Goal: Task Accomplishment & Management: Manage account settings

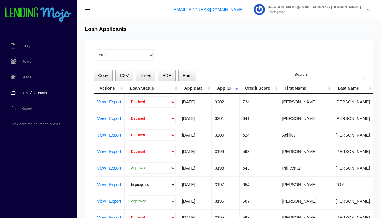
click at [36, 92] on span "Loan Applicants" at bounding box center [34, 93] width 26 height 4
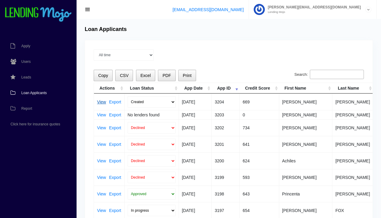
click at [102, 102] on link "View" at bounding box center [101, 102] width 9 height 4
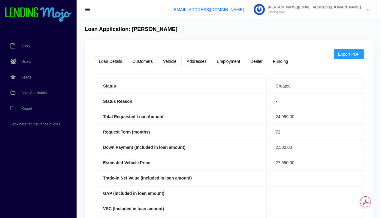
click at [169, 61] on link "Vehicle" at bounding box center [170, 61] width 24 height 10
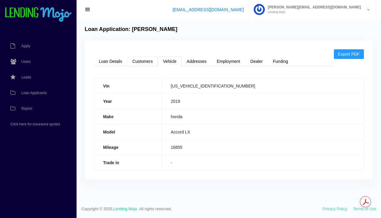
click at [141, 62] on link "Customers" at bounding box center [142, 61] width 31 height 10
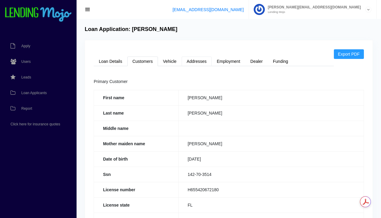
click at [196, 61] on link "Addresses" at bounding box center [197, 61] width 30 height 10
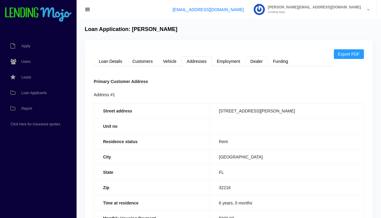
click at [251, 63] on link "Dealer" at bounding box center [256, 61] width 23 height 10
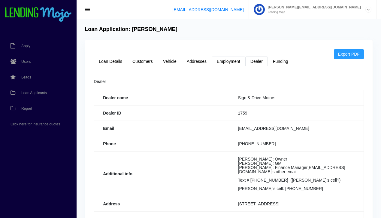
click at [226, 62] on link "Employment" at bounding box center [229, 61] width 34 height 10
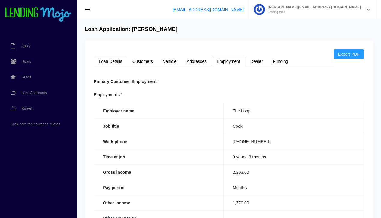
click at [111, 62] on link "Loan Details" at bounding box center [111, 61] width 34 height 10
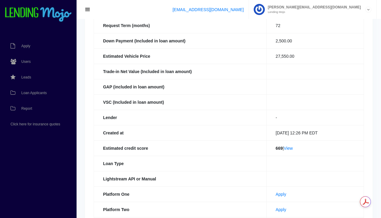
scroll to position [109, 0]
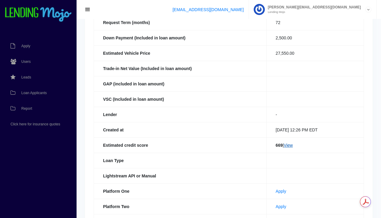
click at [288, 145] on link "View" at bounding box center [288, 145] width 9 height 5
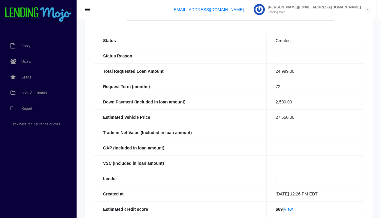
scroll to position [0, 0]
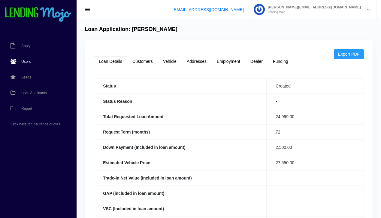
click at [25, 60] on span "Users" at bounding box center [25, 62] width 9 height 4
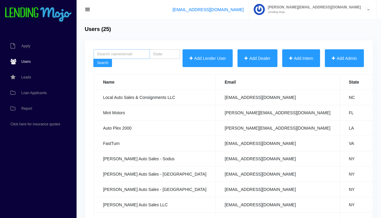
click at [110, 56] on input "search" at bounding box center [122, 54] width 56 height 10
type input "dogg"
click at [93, 59] on button "Search" at bounding box center [102, 63] width 19 height 8
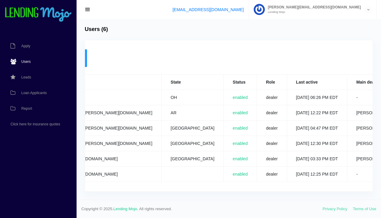
scroll to position [0, 305]
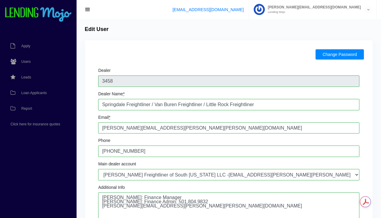
click at [340, 55] on button "Change Password" at bounding box center [340, 54] width 48 height 10
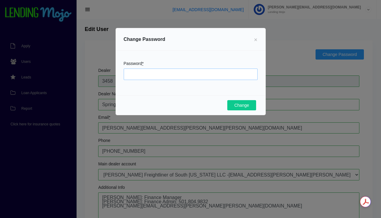
click at [147, 75] on input "Password *" at bounding box center [191, 73] width 134 height 11
type input "mojo123"
click at [242, 105] on button "Change" at bounding box center [241, 105] width 29 height 10
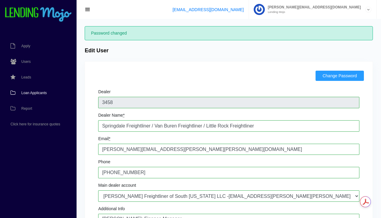
click at [33, 94] on span "Loan Applicants" at bounding box center [34, 93] width 26 height 4
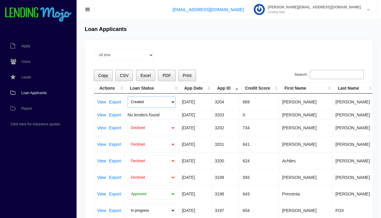
click at [174, 102] on select "Created Submitted" at bounding box center [152, 101] width 48 height 11
select select "submitted"
click at [128, 96] on select "Created Submitted" at bounding box center [152, 101] width 48 height 11
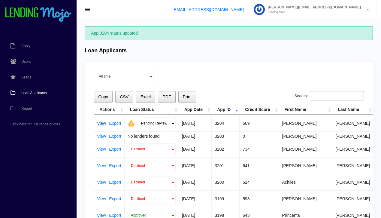
click at [102, 123] on link "View" at bounding box center [101, 123] width 9 height 4
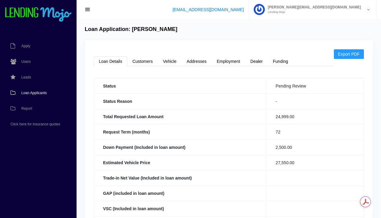
click at [39, 92] on span "Loan Applicants" at bounding box center [34, 93] width 26 height 4
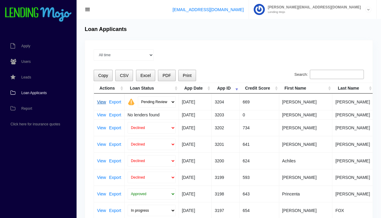
click at [100, 101] on link "View" at bounding box center [101, 102] width 9 height 4
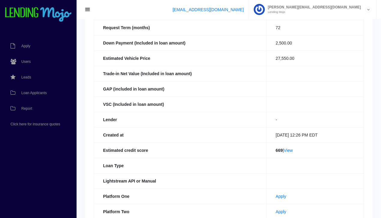
scroll to position [105, 0]
click at [289, 149] on link "View" at bounding box center [288, 149] width 9 height 5
click at [39, 93] on span "Loan Applicants" at bounding box center [34, 93] width 26 height 4
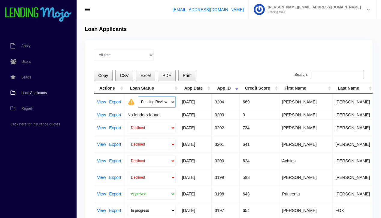
click at [172, 102] on select "Pending Review Approve Decline Unqualified" at bounding box center [157, 101] width 38 height 11
select select "declined"
click at [138, 96] on select "Pending Review Approve Decline Unqualified" at bounding box center [157, 101] width 38 height 11
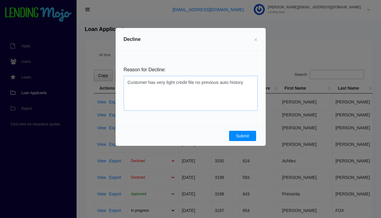
type textarea "Customer has very light credit file no previous auto history"
click at [243, 135] on button "Submit" at bounding box center [242, 136] width 27 height 10
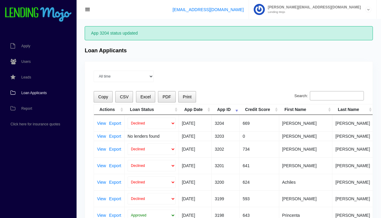
click at [41, 93] on span "Loan Applicants" at bounding box center [34, 93] width 26 height 4
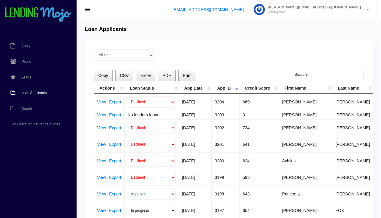
click at [39, 92] on span "Loan Applicants" at bounding box center [34, 93] width 26 height 4
click at [35, 93] on span "Loan Applicants" at bounding box center [34, 93] width 26 height 4
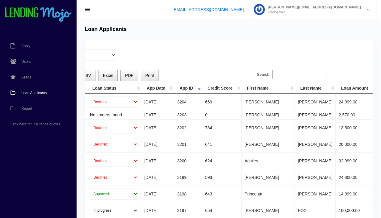
scroll to position [0, 31]
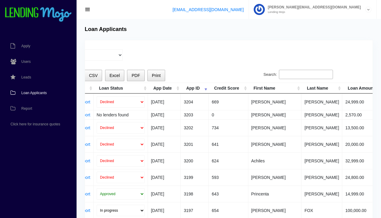
click at [35, 93] on span "Loan Applicants" at bounding box center [34, 93] width 26 height 4
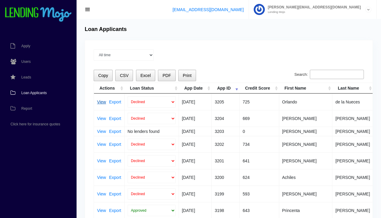
click at [100, 101] on link "View" at bounding box center [101, 102] width 9 height 4
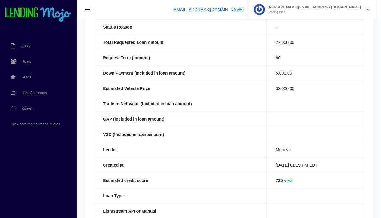
scroll to position [37, 0]
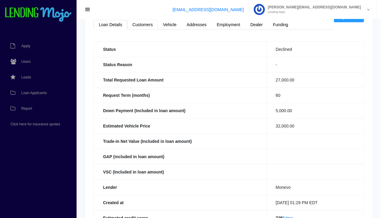
click at [142, 22] on link "Customers" at bounding box center [142, 25] width 31 height 10
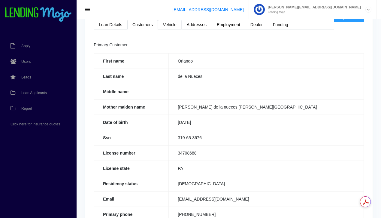
click at [172, 24] on link "Vehicle" at bounding box center [170, 25] width 24 height 10
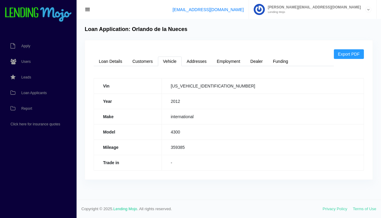
scroll to position [0, 0]
click at [224, 59] on link "Employment" at bounding box center [229, 61] width 34 height 10
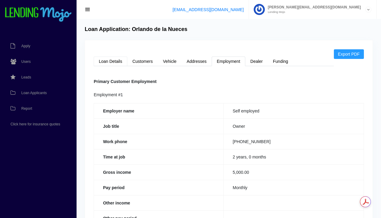
click at [109, 61] on link "Loan Details" at bounding box center [111, 61] width 34 height 10
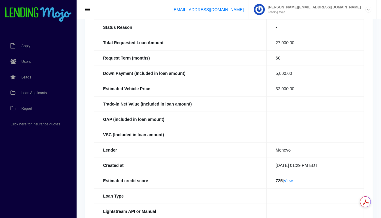
scroll to position [74, 0]
click at [288, 182] on link "View" at bounding box center [288, 180] width 9 height 5
click at [38, 93] on span "Loan Applicants" at bounding box center [34, 93] width 26 height 4
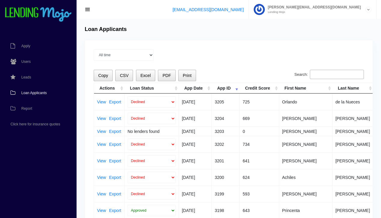
click at [38, 93] on span "Loan Applicants" at bounding box center [34, 93] width 26 height 4
